Goal: Task Accomplishment & Management: Manage account settings

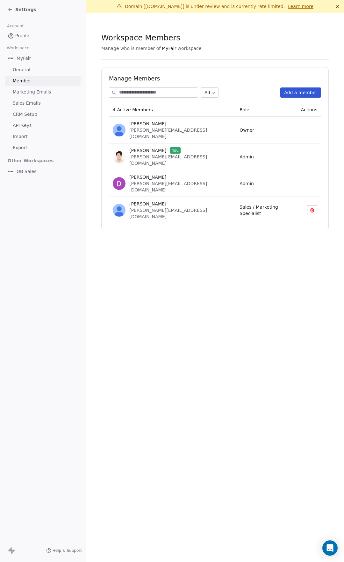
drag, startPoint x: 156, startPoint y: 192, endPoint x: 163, endPoint y: 193, distance: 7.0
click at [163, 208] on span "[PERSON_NAME][EMAIL_ADDRESS][DOMAIN_NAME]" at bounding box center [168, 213] width 78 height 11
click at [176, 201] on div "[PERSON_NAME] [PERSON_NAME][EMAIL_ADDRESS][DOMAIN_NAME]" at bounding box center [172, 210] width 119 height 19
click at [185, 210] on section "Workspace Members Manage who is member of MyFair workspace Manage Members All A…" at bounding box center [215, 132] width 258 height 239
drag, startPoint x: 140, startPoint y: 193, endPoint x: 177, endPoint y: 194, distance: 36.3
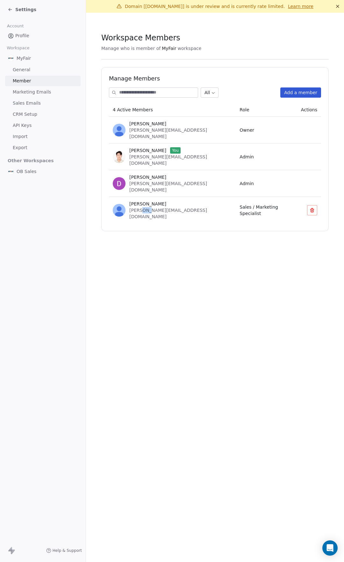
click at [163, 197] on td "[PERSON_NAME] [PERSON_NAME][EMAIL_ADDRESS][DOMAIN_NAME]" at bounding box center [172, 210] width 127 height 27
click at [177, 197] on td "[PERSON_NAME] [PERSON_NAME][EMAIL_ADDRESS][DOMAIN_NAME]" at bounding box center [172, 210] width 127 height 27
drag, startPoint x: 221, startPoint y: 187, endPoint x: 286, endPoint y: 188, distance: 65.2
click at [256, 197] on td "Sales / Marketing Specialist" at bounding box center [265, 210] width 61 height 27
click at [286, 197] on td "Sales / Marketing Specialist" at bounding box center [265, 210] width 61 height 27
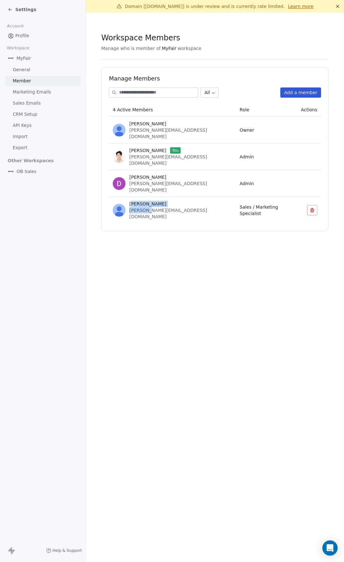
drag, startPoint x: 138, startPoint y: 189, endPoint x: 164, endPoint y: 196, distance: 27.2
click at [162, 197] on td "[PERSON_NAME] [PERSON_NAME][EMAIL_ADDRESS][DOMAIN_NAME]" at bounding box center [172, 210] width 127 height 27
drag, startPoint x: 182, startPoint y: 190, endPoint x: 199, endPoint y: 189, distance: 16.9
click at [182, 201] on div "[PERSON_NAME] [PERSON_NAME][EMAIL_ADDRESS][DOMAIN_NAME]" at bounding box center [172, 210] width 119 height 19
click at [308, 205] on button at bounding box center [312, 210] width 10 height 10
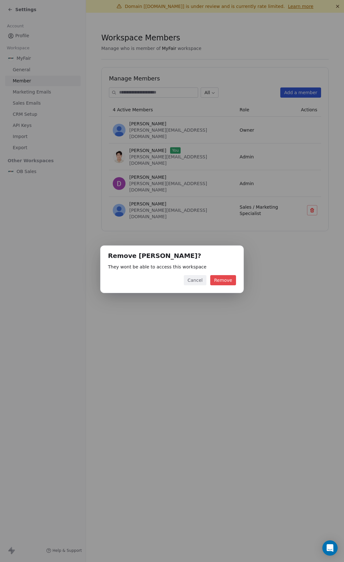
drag, startPoint x: 227, startPoint y: 281, endPoint x: 227, endPoint y: 246, distance: 35.3
click at [227, 281] on button "Remove" at bounding box center [223, 280] width 26 height 10
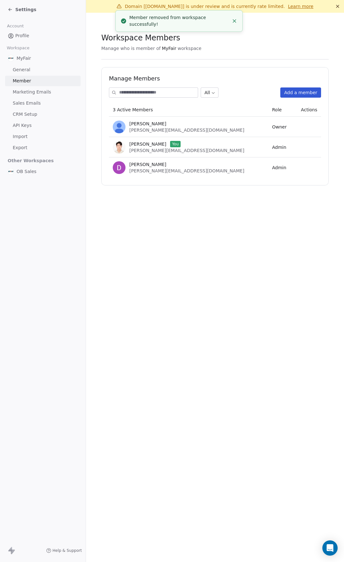
click at [40, 70] on link "General" at bounding box center [42, 70] width 75 height 10
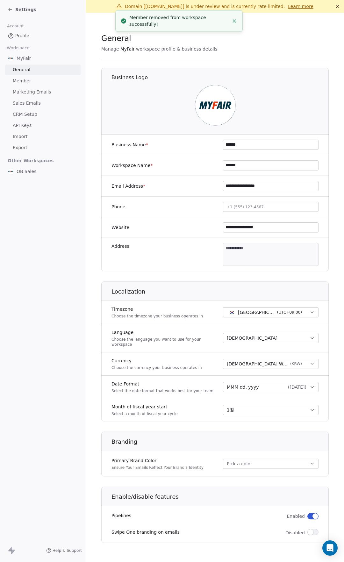
click at [31, 124] on span "API Keys" at bounding box center [22, 125] width 19 height 7
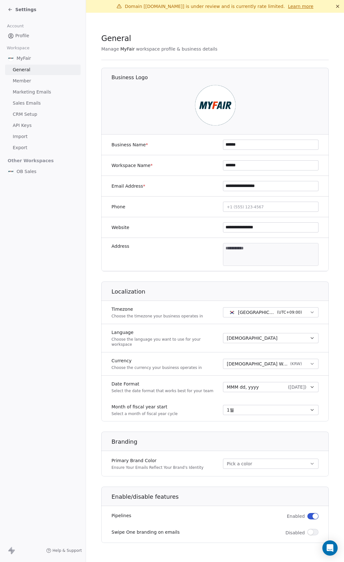
click at [35, 112] on span "CRM Setup" at bounding box center [25, 114] width 24 height 7
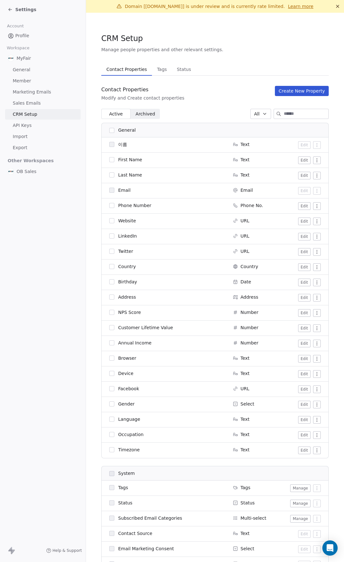
click at [38, 102] on link "Sales Emails" at bounding box center [42, 103] width 75 height 10
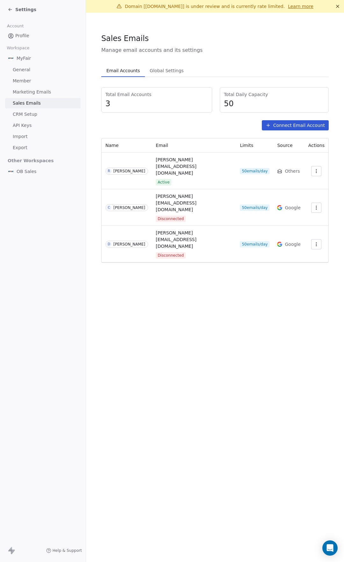
click at [37, 70] on link "General" at bounding box center [42, 70] width 75 height 10
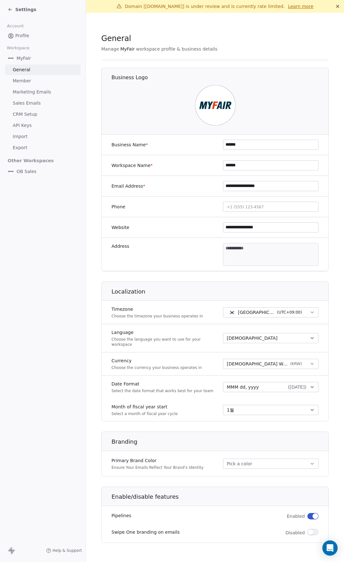
click at [35, 80] on link "Member" at bounding box center [42, 81] width 75 height 10
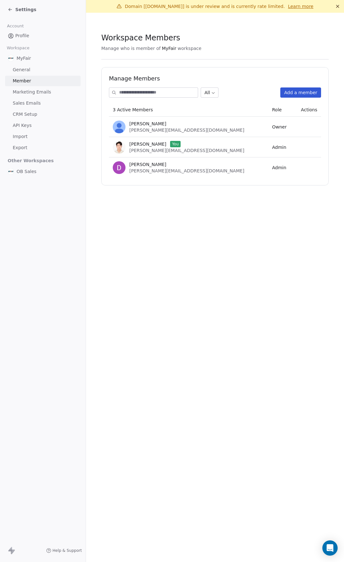
click at [304, 92] on button "Add a member" at bounding box center [300, 92] width 41 height 10
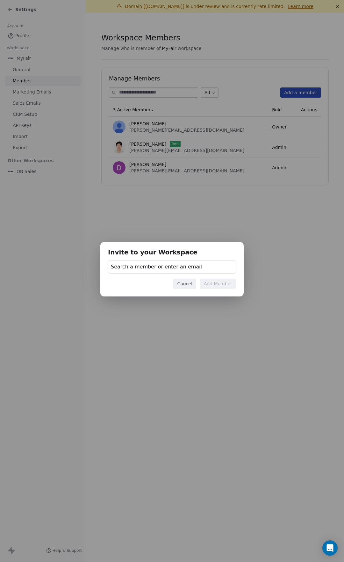
click at [177, 270] on span "Search a member or enter an email" at bounding box center [156, 267] width 91 height 8
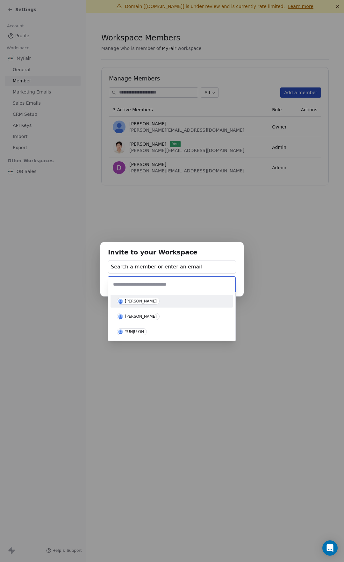
click at [169, 264] on div "Invite to your Workspace Search a member or enter an email Cancel Add Member" at bounding box center [172, 281] width 344 height 98
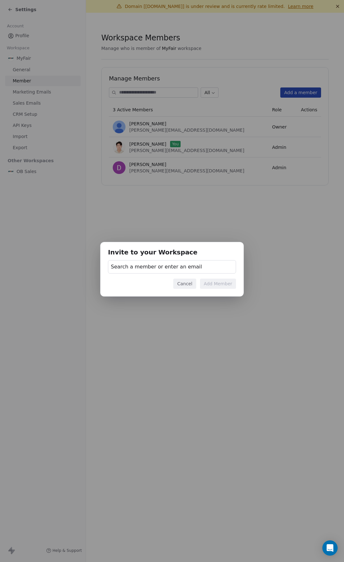
click at [197, 269] on div "Search a member or enter an email" at bounding box center [172, 266] width 128 height 13
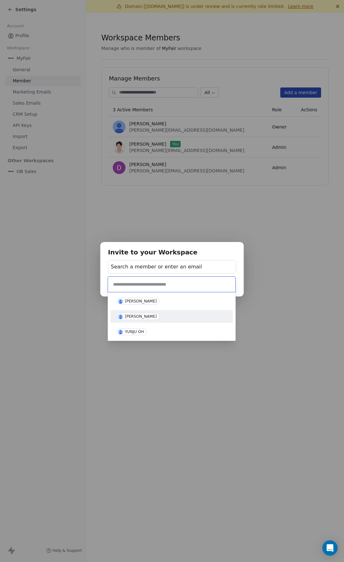
click at [149, 216] on div "Invite to your Workspace Search a member or enter an email Cancel Add Member" at bounding box center [172, 281] width 344 height 562
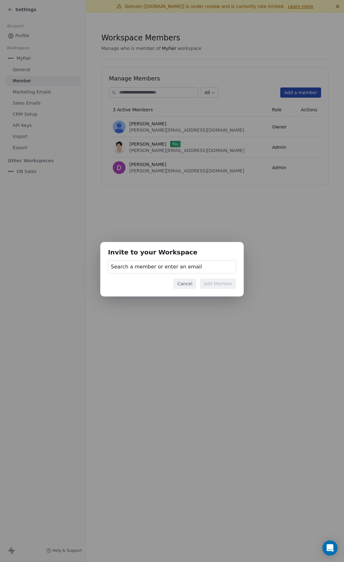
click at [48, 188] on div "Invite to your Workspace Search a member or enter an email Cancel Add Member" at bounding box center [172, 281] width 344 height 562
click at [156, 210] on div "Invite to your Workspace Search a member or enter an email Cancel Add Member" at bounding box center [172, 281] width 344 height 562
click at [193, 285] on button "Cancel" at bounding box center [184, 284] width 23 height 10
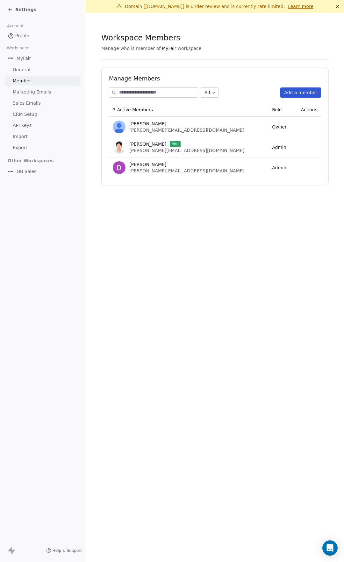
click at [48, 36] on link "Profile" at bounding box center [42, 36] width 75 height 10
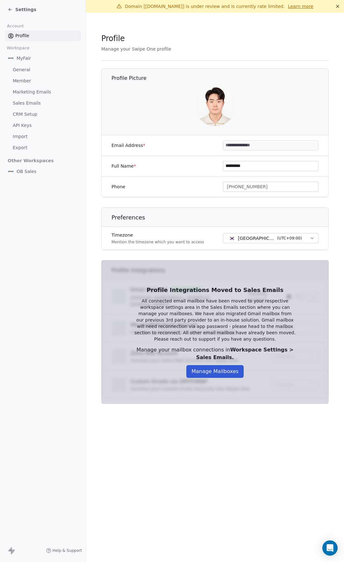
click at [37, 62] on div "MyFair" at bounding box center [42, 57] width 75 height 11
click at [37, 75] on div "MyFair General Member Marketing Emails Sales Emails CRM Setup API Keys Import E…" at bounding box center [42, 102] width 75 height 101
click at [37, 73] on link "General" at bounding box center [42, 70] width 75 height 10
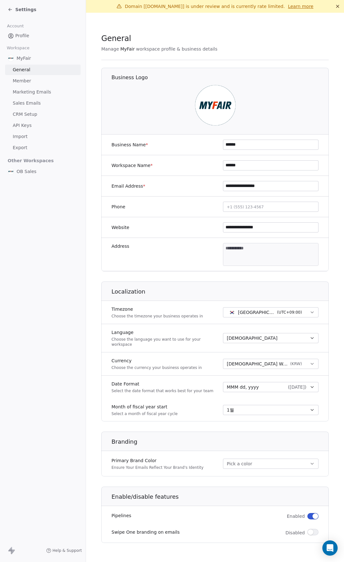
click at [34, 81] on link "Member" at bounding box center [42, 81] width 75 height 10
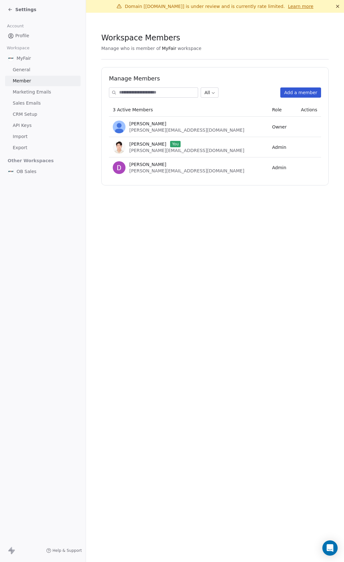
click at [36, 93] on span "Marketing Emails" at bounding box center [32, 92] width 38 height 7
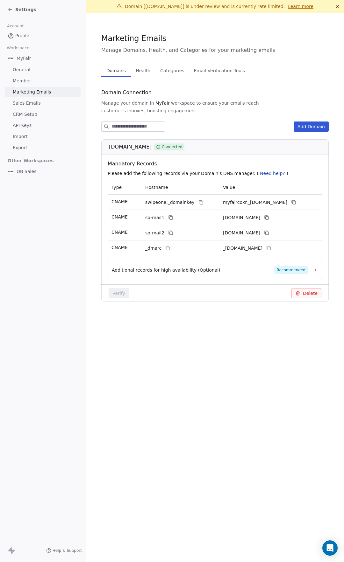
click at [54, 102] on link "Sales Emails" at bounding box center [42, 103] width 75 height 10
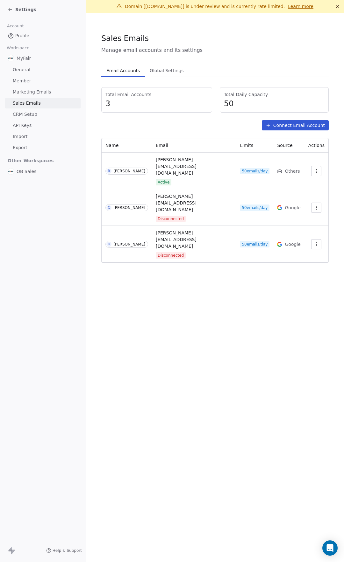
click at [54, 111] on link "CRM Setup" at bounding box center [42, 114] width 75 height 10
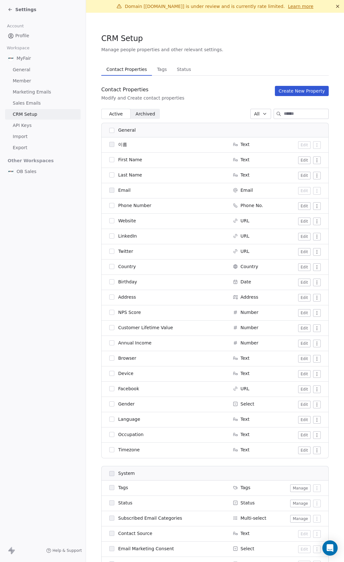
click at [54, 122] on link "API Keys" at bounding box center [42, 125] width 75 height 10
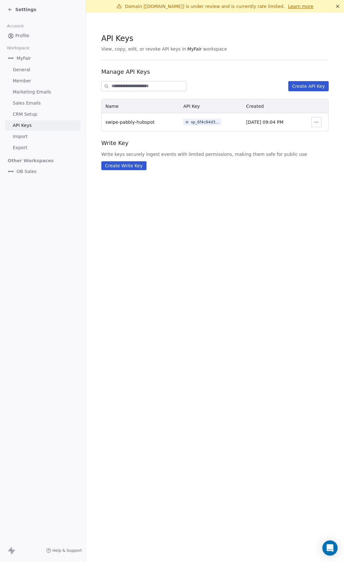
click at [52, 137] on link "Import" at bounding box center [42, 136] width 75 height 10
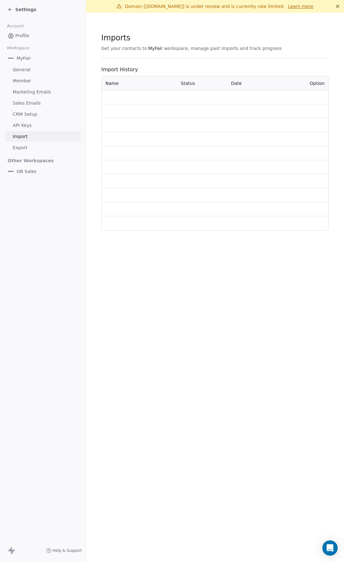
click at [50, 148] on link "Export" at bounding box center [42, 148] width 75 height 10
click at [44, 175] on div "OB Sales" at bounding box center [42, 171] width 75 height 11
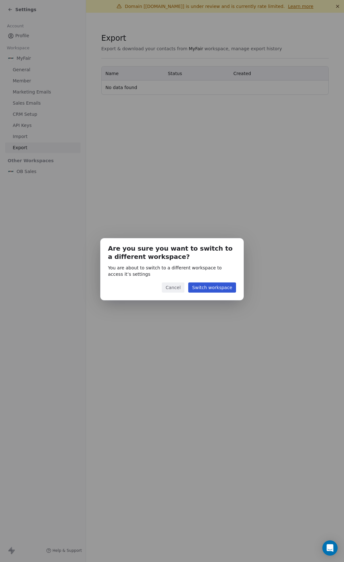
click at [179, 288] on button "Cancel" at bounding box center [173, 288] width 23 height 10
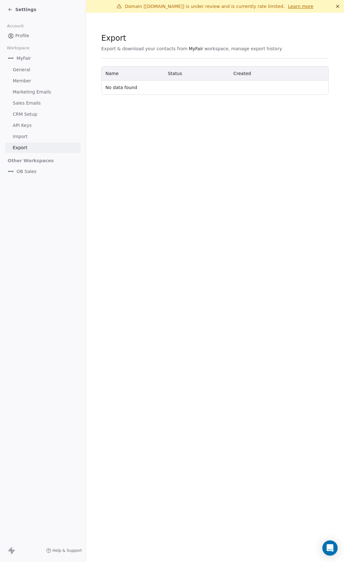
click at [38, 78] on link "Member" at bounding box center [42, 81] width 75 height 10
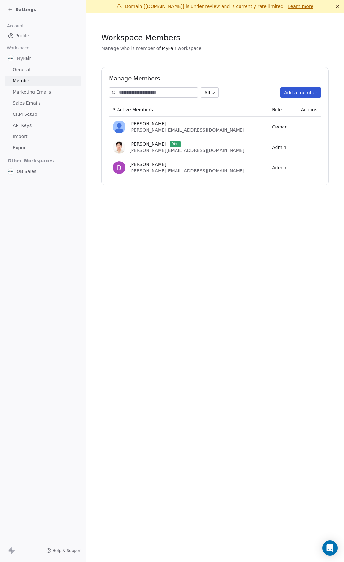
click at [301, 93] on button "Add a member" at bounding box center [300, 92] width 41 height 10
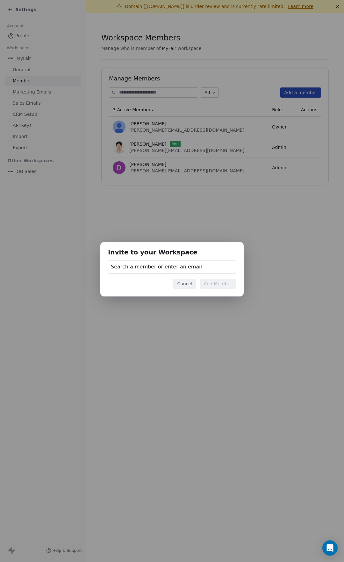
click at [209, 269] on div "Search a member or enter an email" at bounding box center [172, 266] width 128 height 13
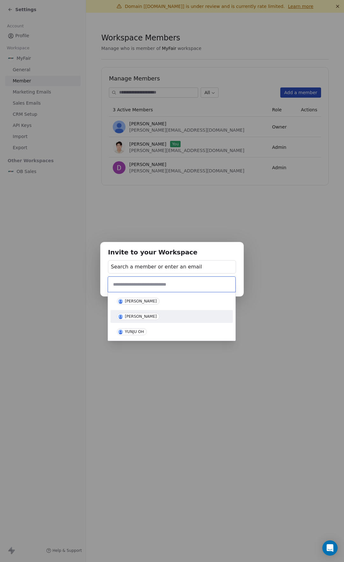
click at [167, 314] on div "[PERSON_NAME]" at bounding box center [171, 316] width 109 height 7
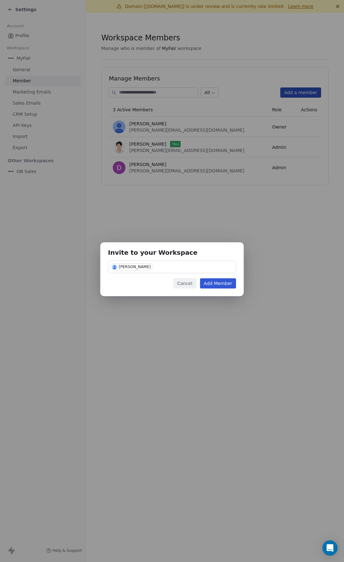
click at [216, 281] on button "Add Member" at bounding box center [218, 283] width 36 height 10
